Goal: Task Accomplishment & Management: Manage account settings

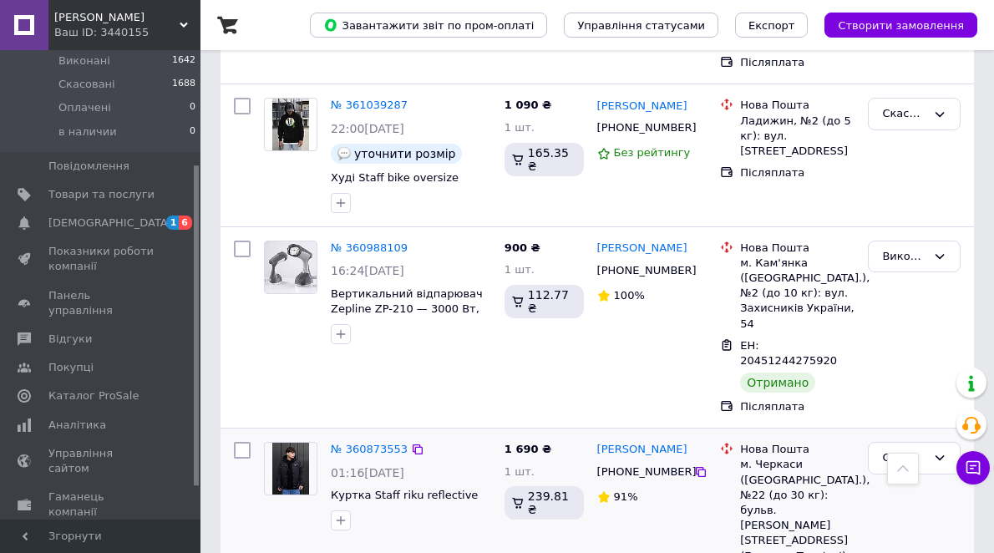
scroll to position [2171, 0]
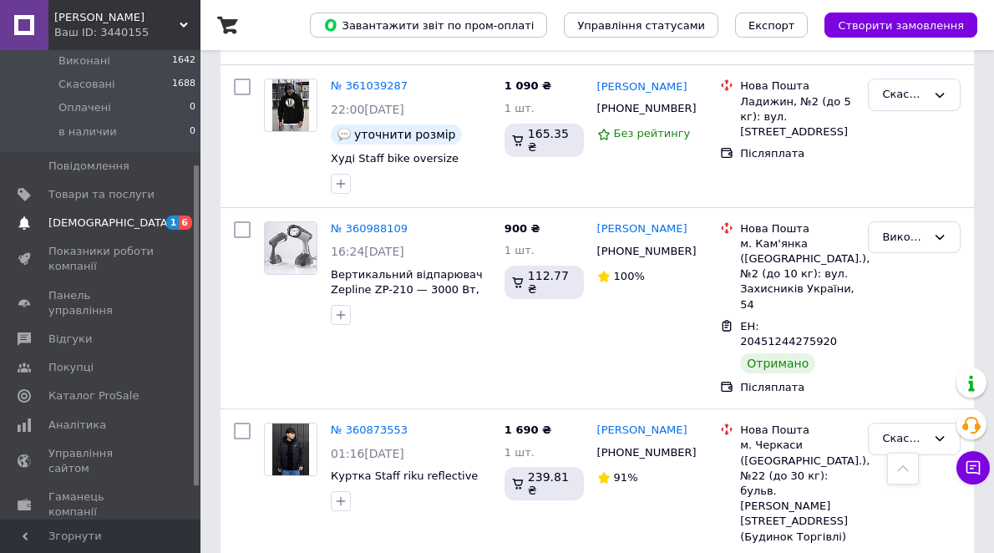
click at [94, 215] on span "[DEMOGRAPHIC_DATA]" at bounding box center [110, 222] width 124 height 15
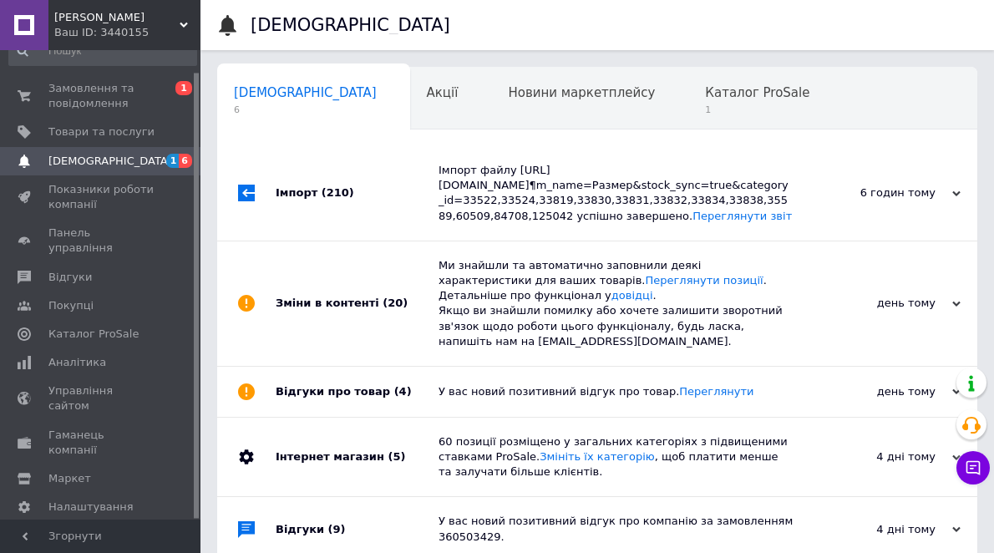
scroll to position [0, 8]
click at [696, 108] on span "1" at bounding box center [748, 110] width 104 height 13
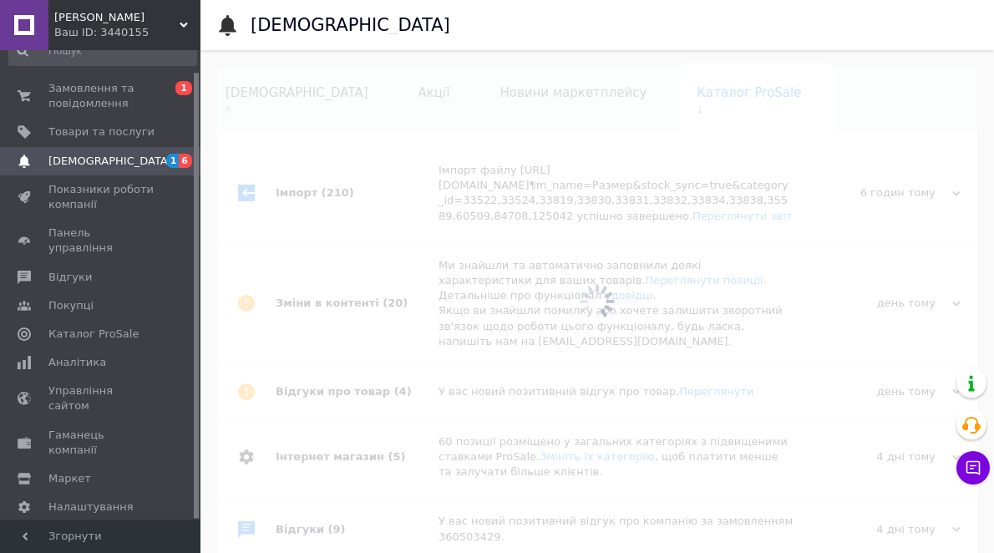
scroll to position [0, 68]
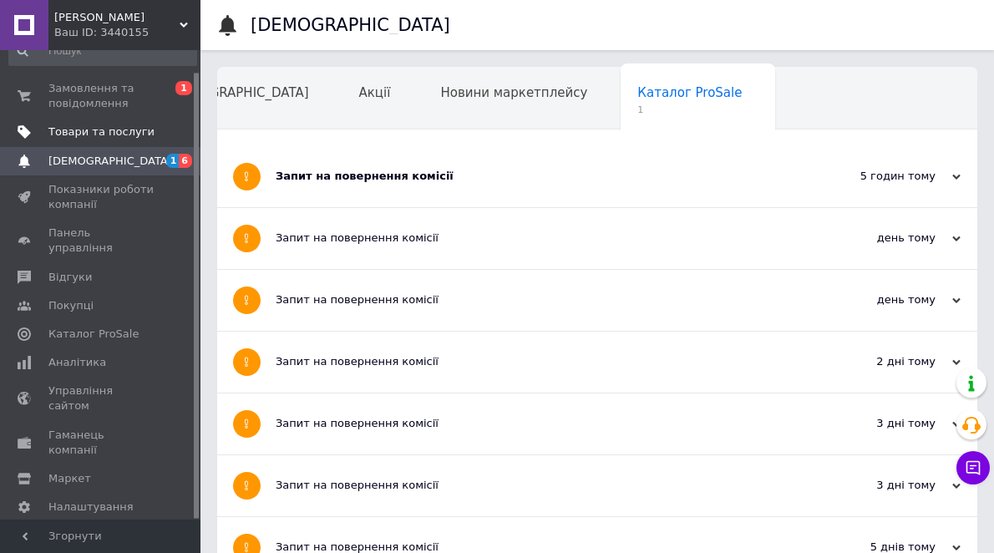
click at [117, 127] on span "Товари та послуги" at bounding box center [101, 131] width 106 height 15
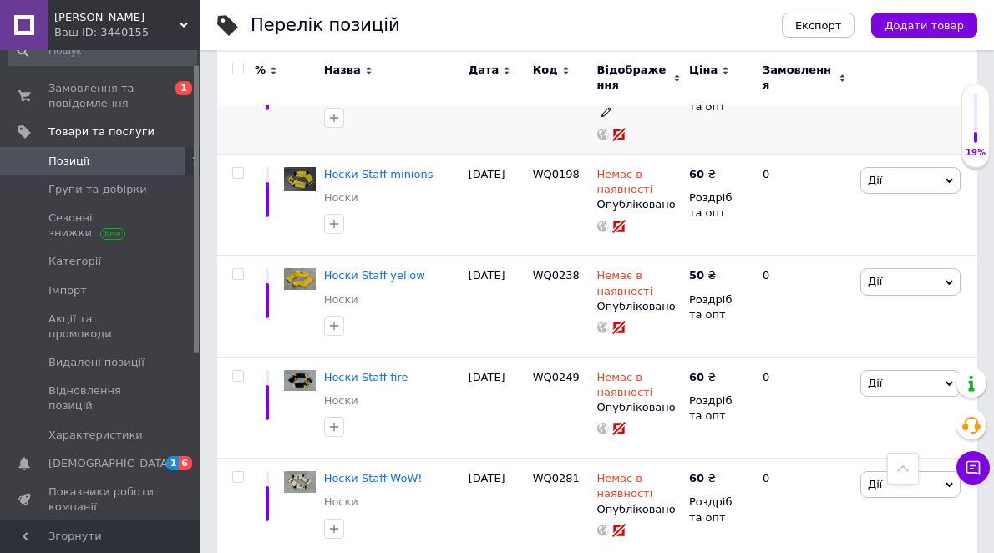
scroll to position [1920, 0]
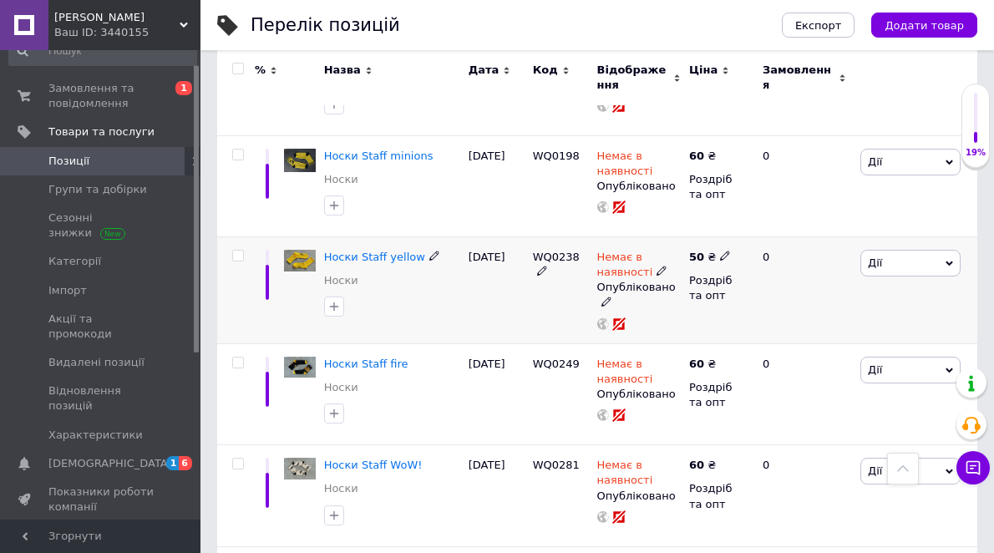
click at [720, 251] on use at bounding box center [724, 255] width 9 height 9
click at [756, 221] on input "50" at bounding box center [804, 237] width 127 height 33
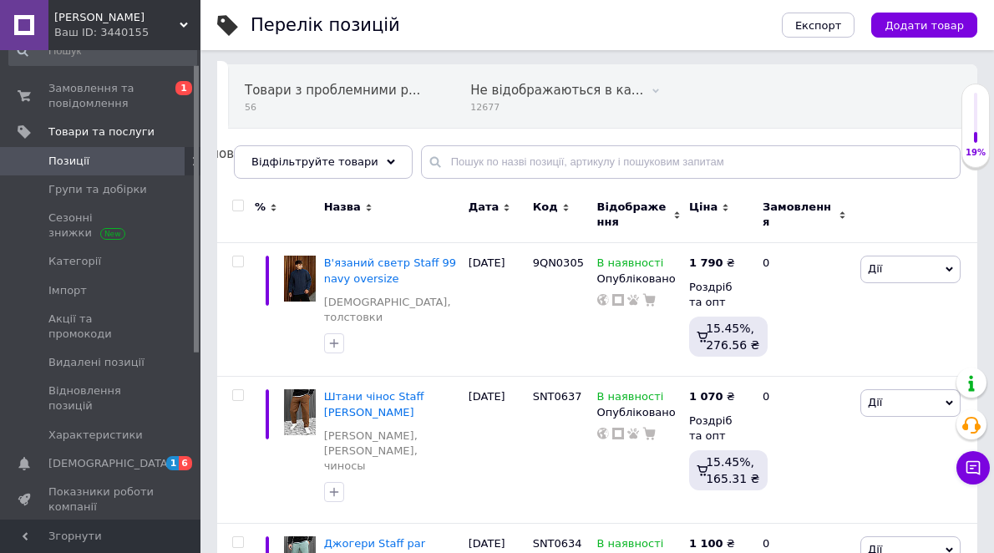
scroll to position [63, 0]
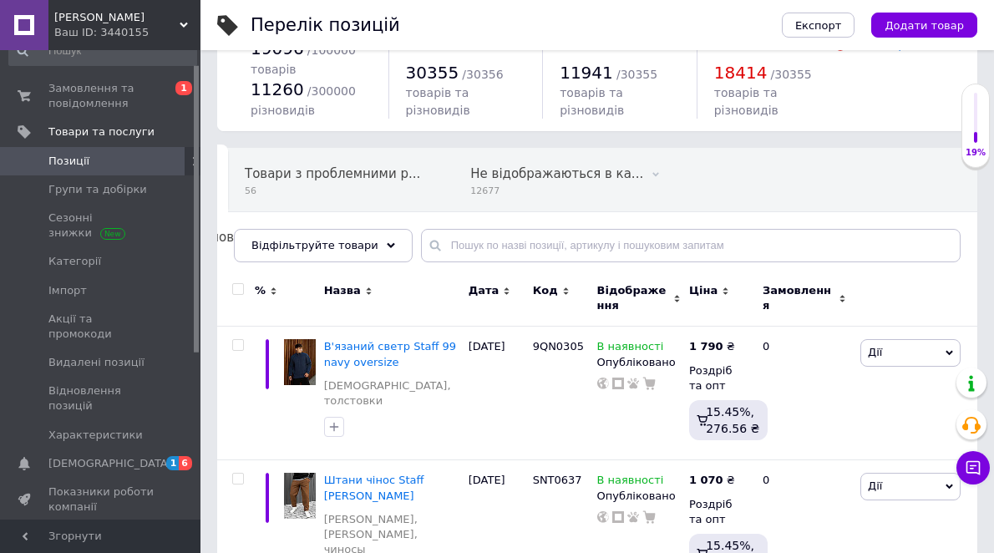
type input "60"
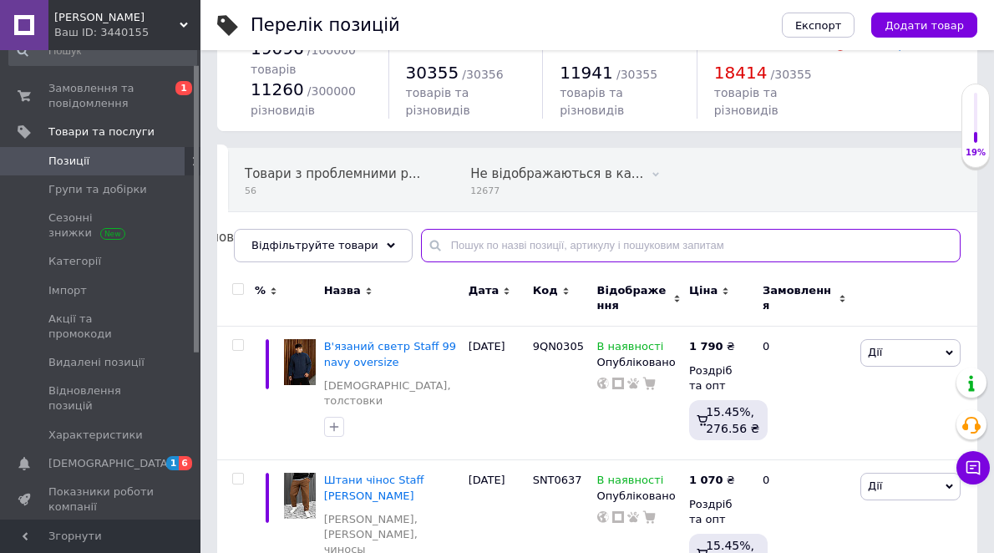
click at [450, 240] on input "text" at bounding box center [690, 245] width 539 height 33
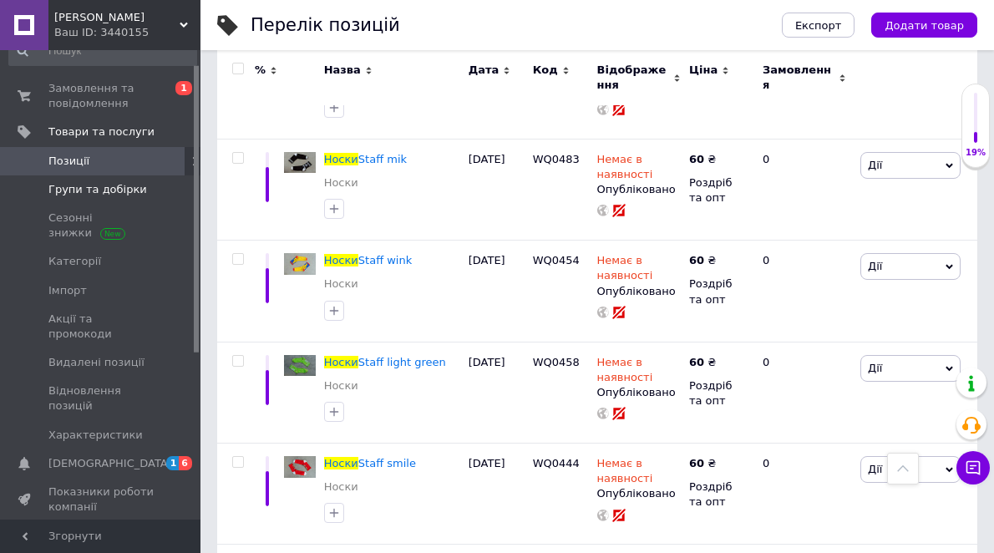
scroll to position [5095, 0]
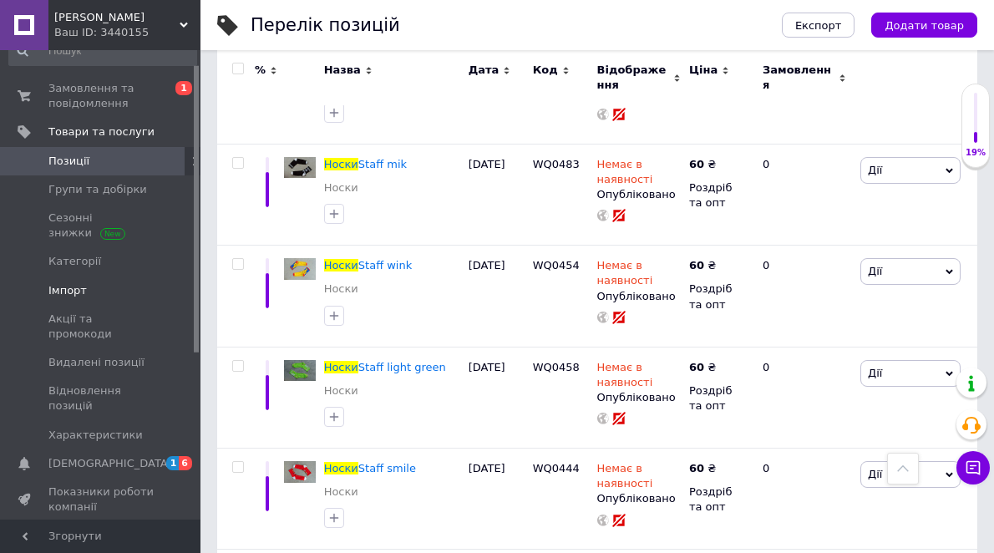
type input "НОСКИ"
click at [87, 287] on span "Імпорт" at bounding box center [101, 290] width 106 height 15
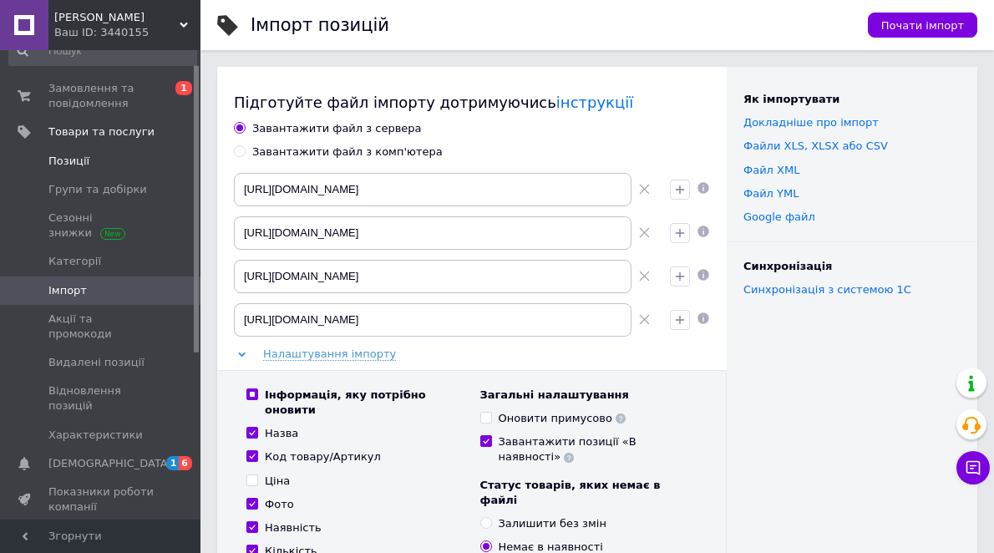
click at [77, 158] on span "Позиції" at bounding box center [68, 161] width 41 height 15
